Goal: Task Accomplishment & Management: Manage account settings

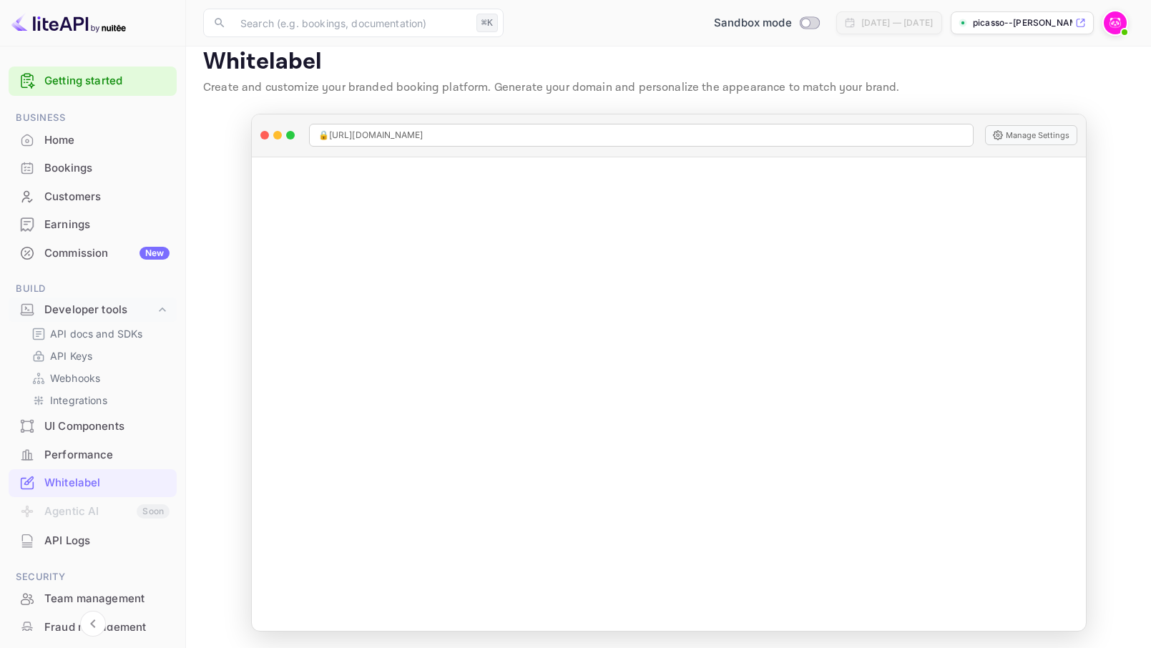
scroll to position [16, 0]
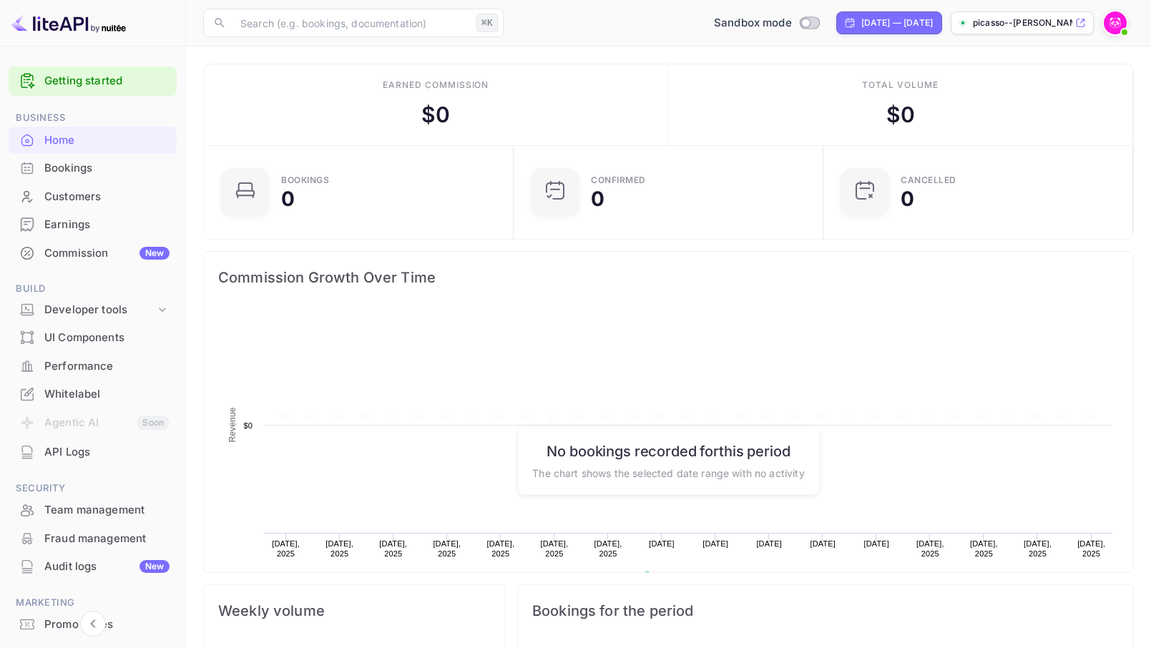
scroll to position [222, 290]
click at [80, 394] on div "Whitelabel" at bounding box center [106, 394] width 125 height 16
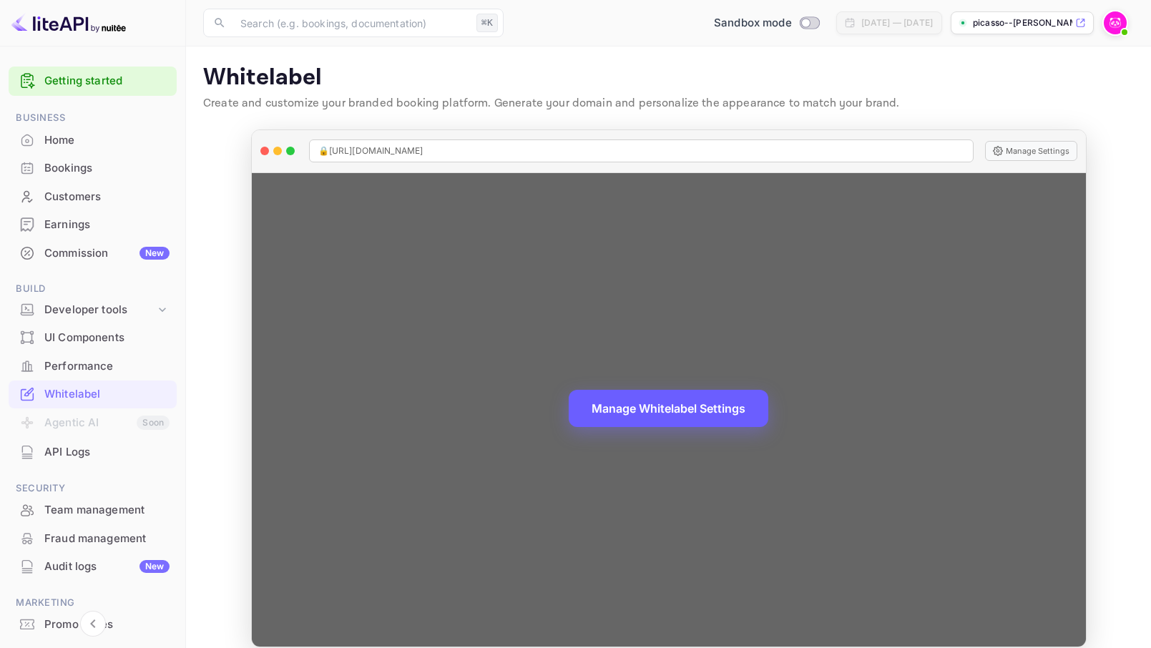
click at [614, 420] on button "Manage Whitelabel Settings" at bounding box center [669, 408] width 200 height 37
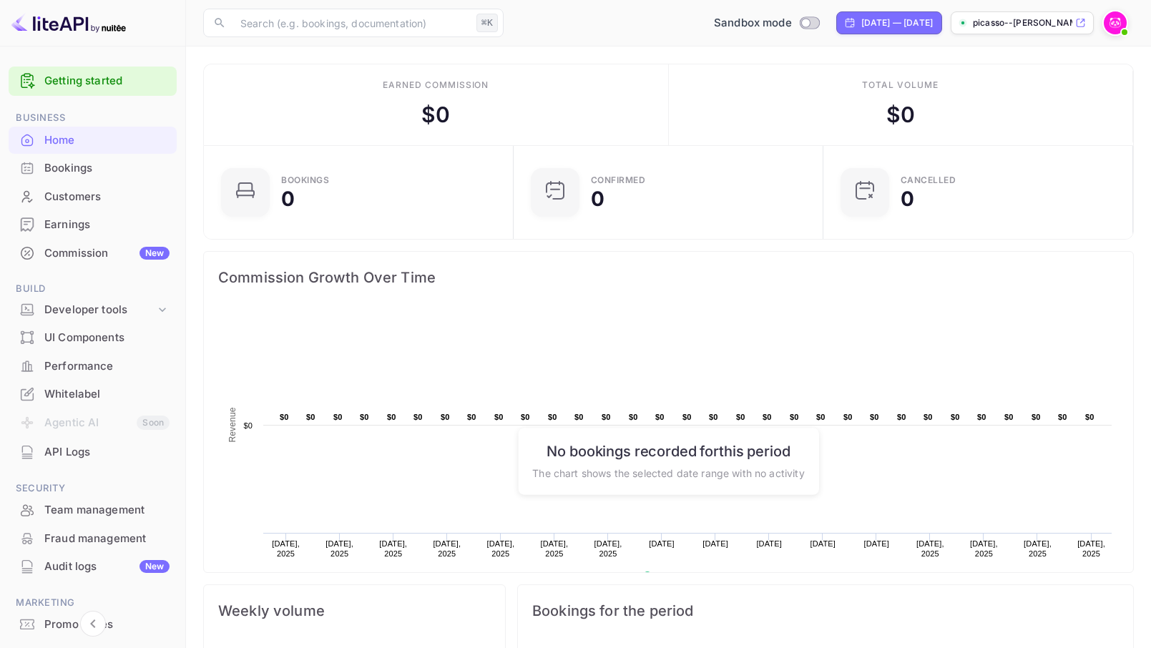
scroll to position [222, 290]
click at [1049, 23] on p "picasso--[PERSON_NAME]--6gix..." at bounding box center [1022, 22] width 99 height 13
click at [1114, 24] on img at bounding box center [1115, 22] width 23 height 23
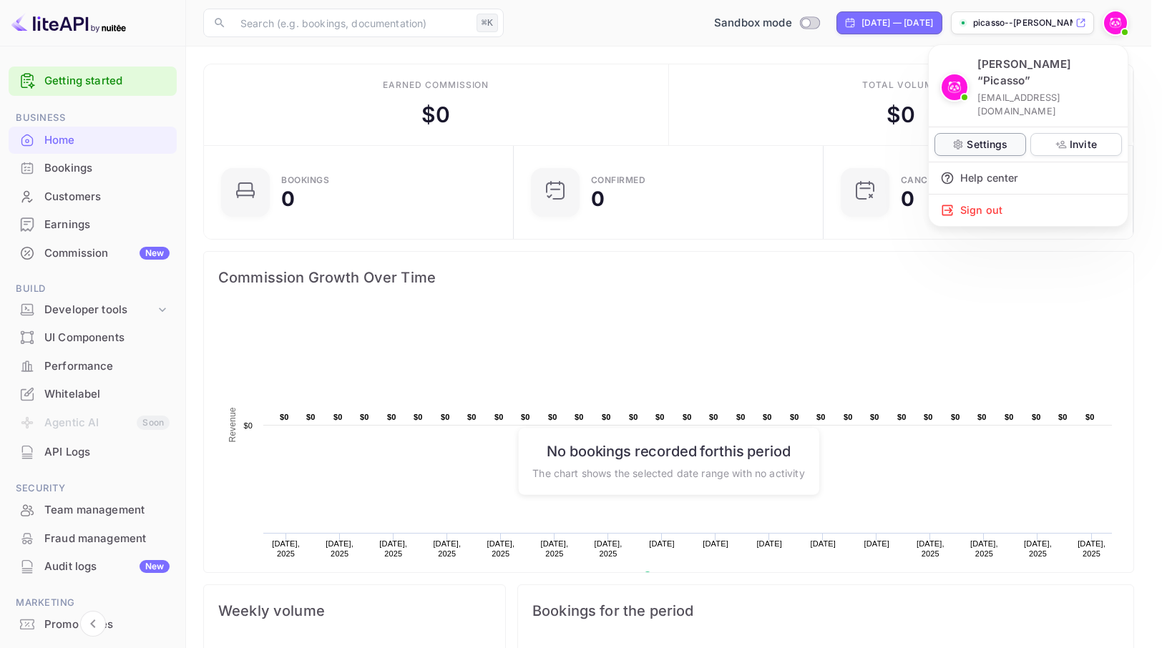
click at [984, 137] on p "Settings" at bounding box center [986, 144] width 41 height 15
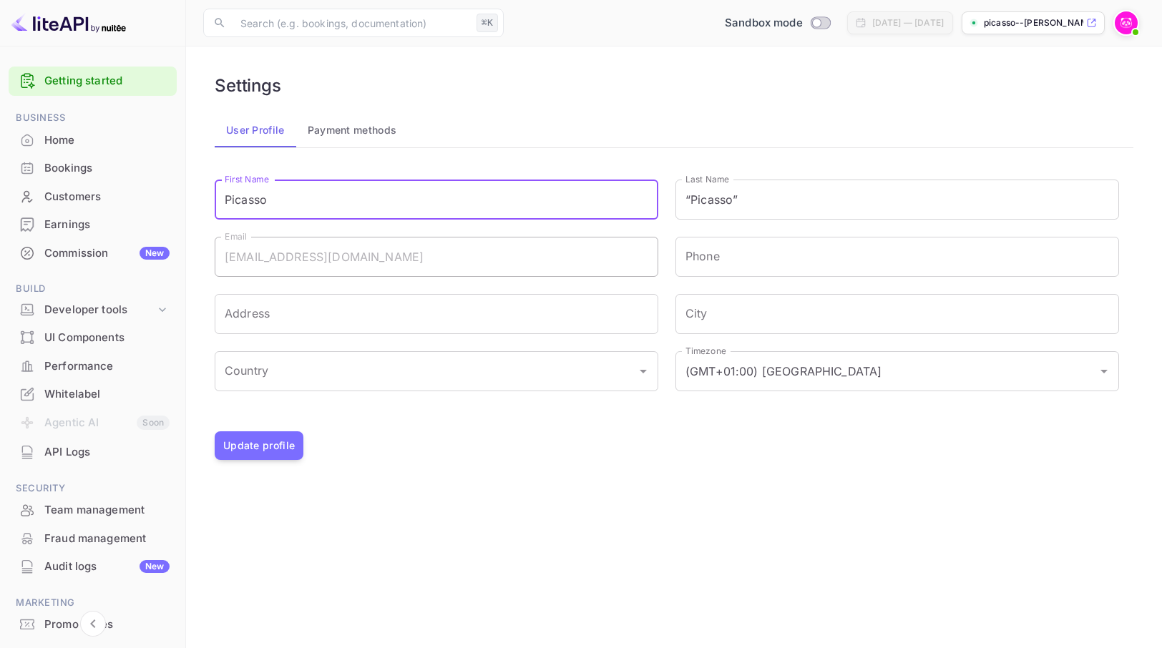
click at [345, 202] on input "Picasso" at bounding box center [436, 200] width 443 height 40
paste input "GetHotelDeals"
type input "GetHotelDeals"
click at [779, 202] on input "“Picasso”" at bounding box center [896, 200] width 443 height 40
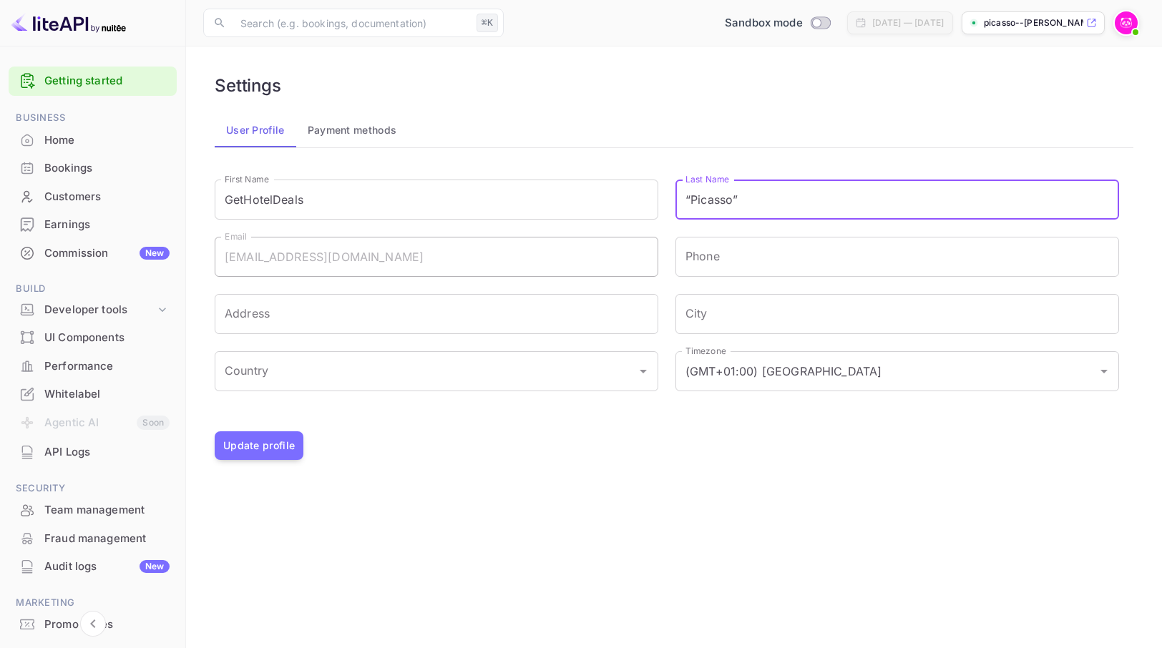
click at [779, 202] on input "“Picasso”" at bounding box center [896, 200] width 443 height 40
click at [266, 442] on button "Update profile" at bounding box center [259, 445] width 89 height 29
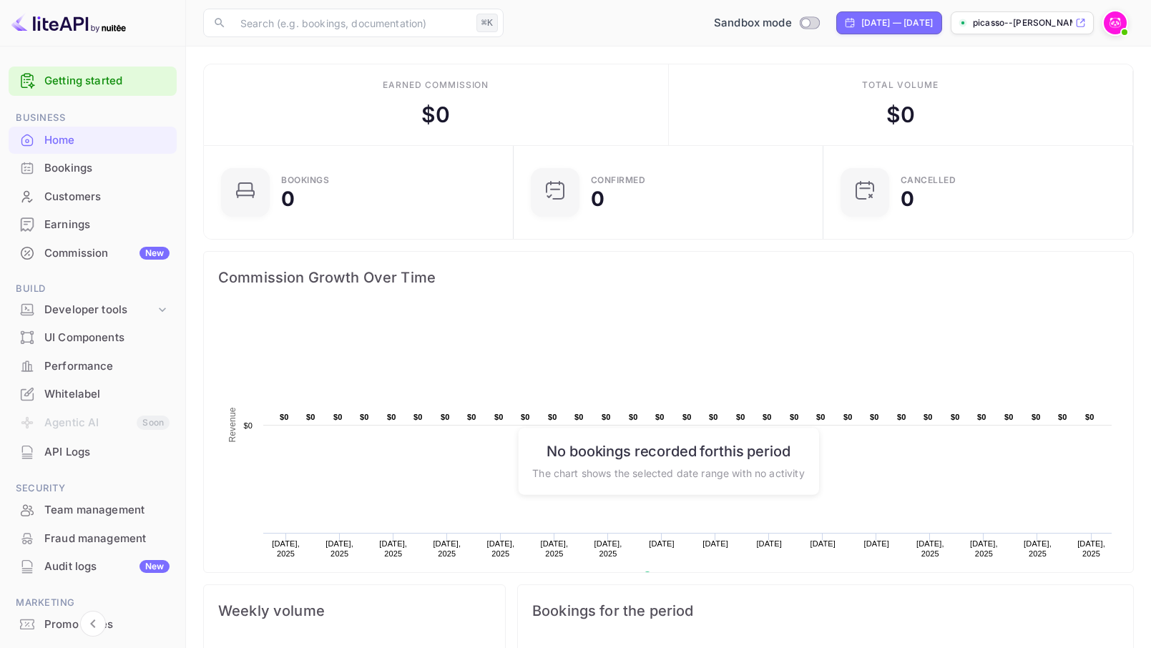
scroll to position [222, 290]
click at [80, 393] on div "Whitelabel" at bounding box center [106, 394] width 125 height 16
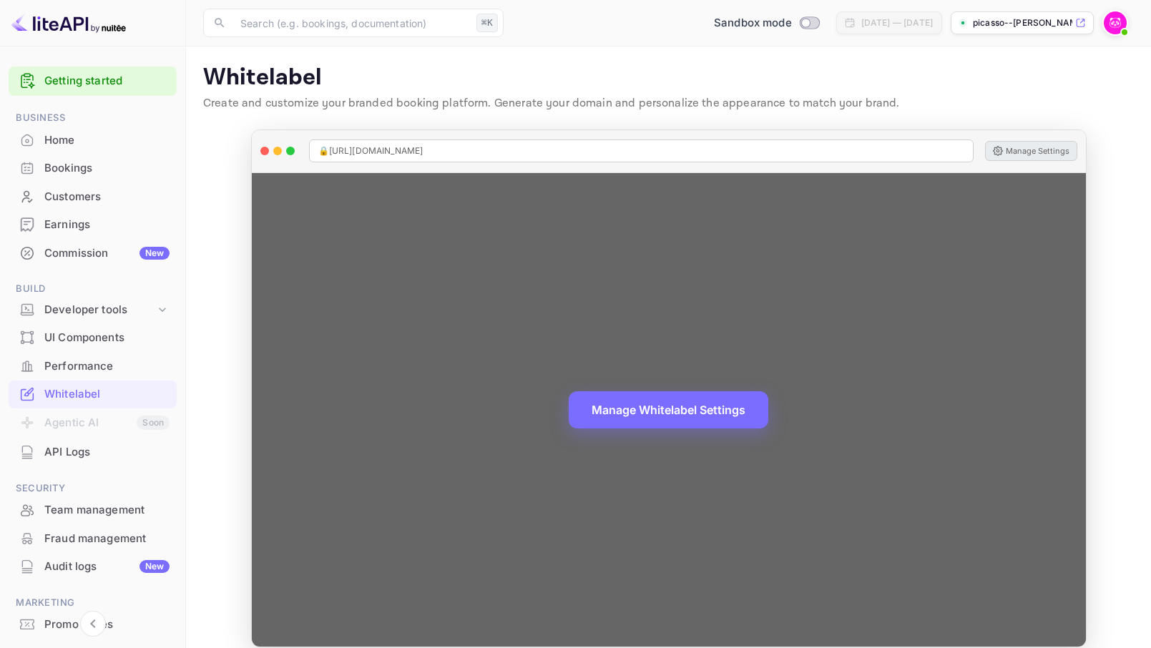
click at [1019, 154] on button "Manage Settings" at bounding box center [1031, 151] width 92 height 20
